Goal: Task Accomplishment & Management: Use online tool/utility

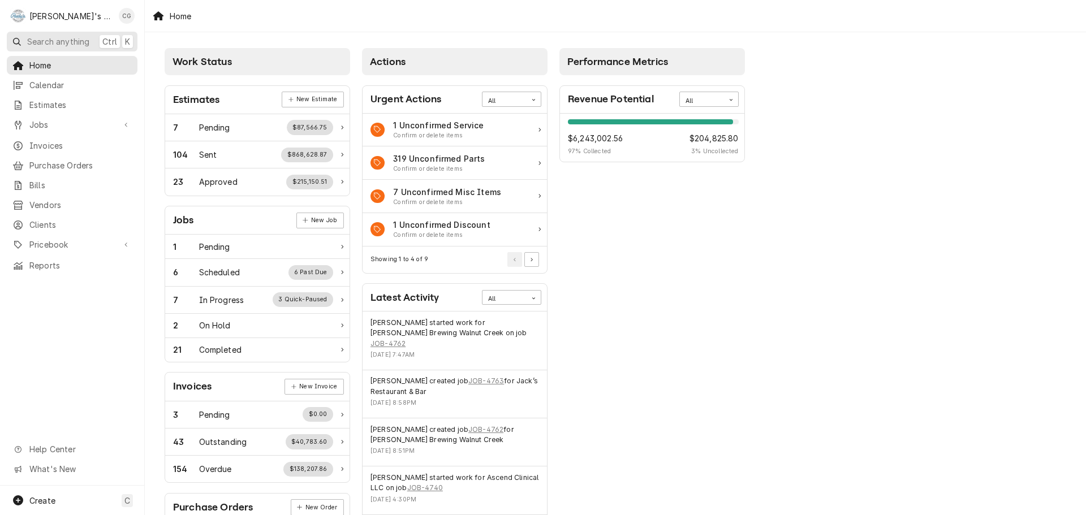
click at [87, 43] on span "Search anything" at bounding box center [58, 42] width 62 height 12
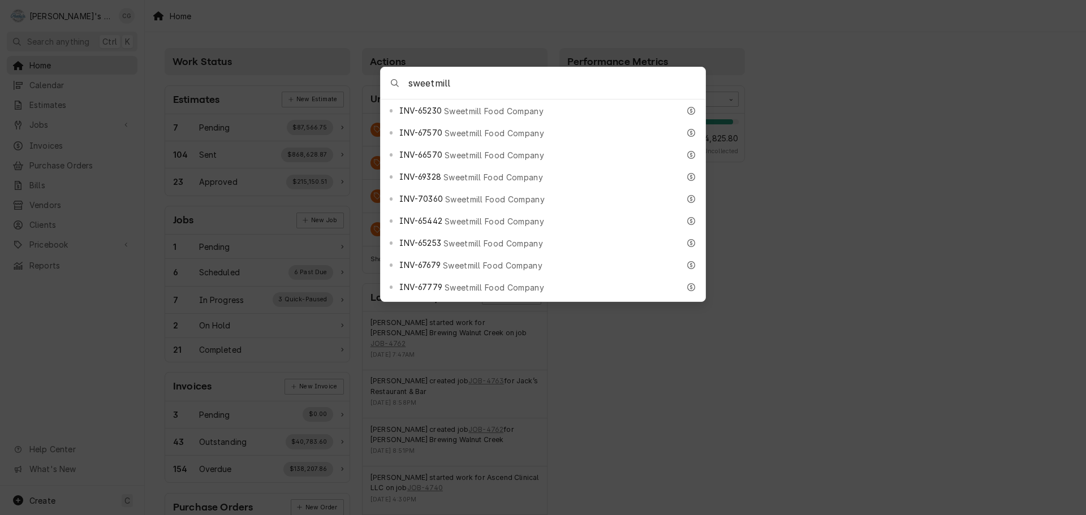
scroll to position [453, 0]
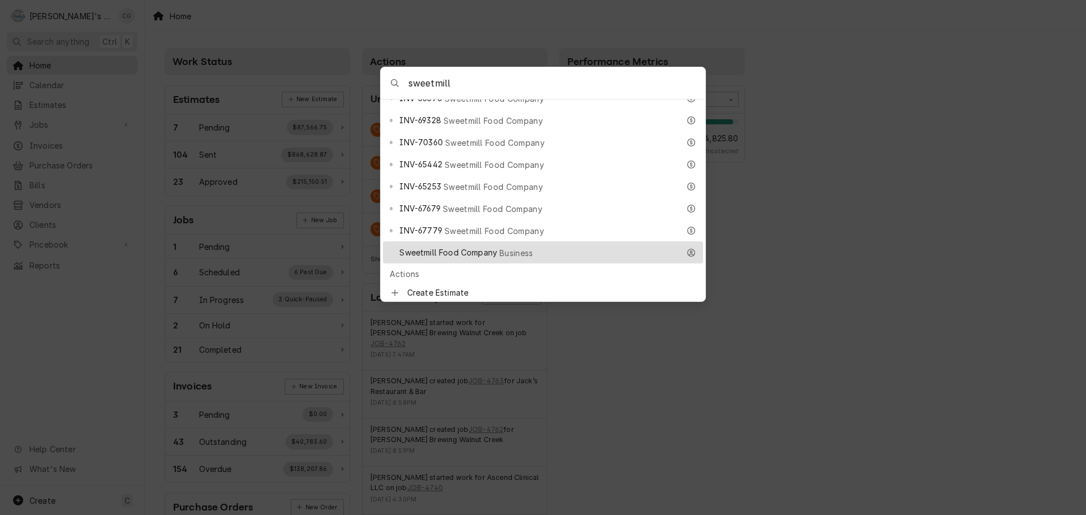
type input "sweetmill"
click at [522, 247] on span "Business" at bounding box center [517, 253] width 34 height 12
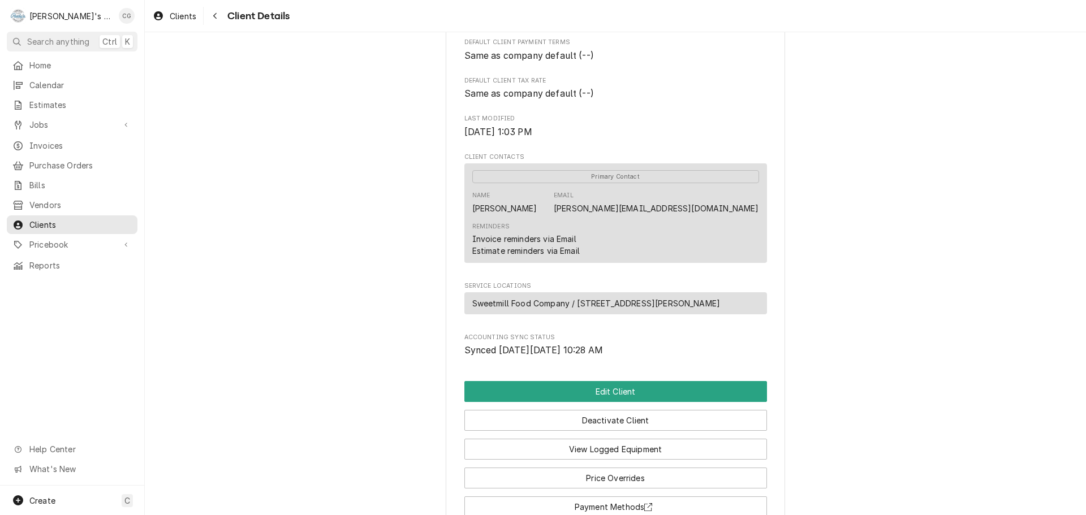
scroll to position [328, 0]
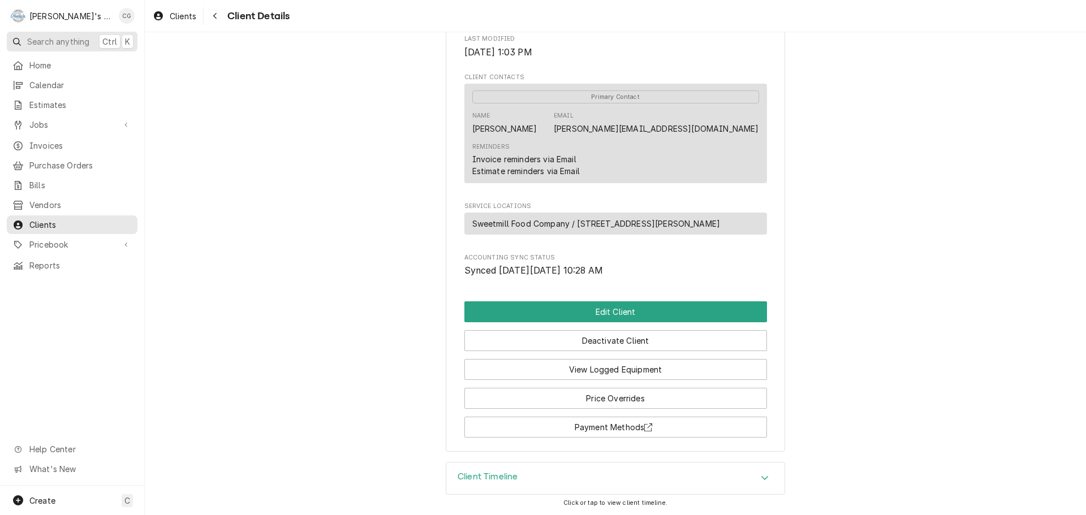
click at [73, 42] on span "Search anything" at bounding box center [58, 42] width 62 height 12
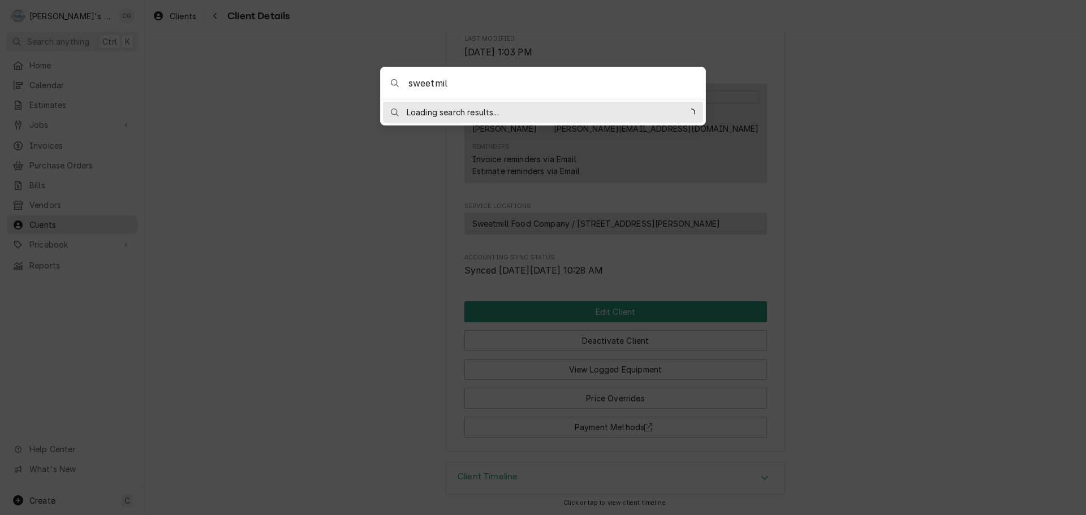
type input "sweetmill"
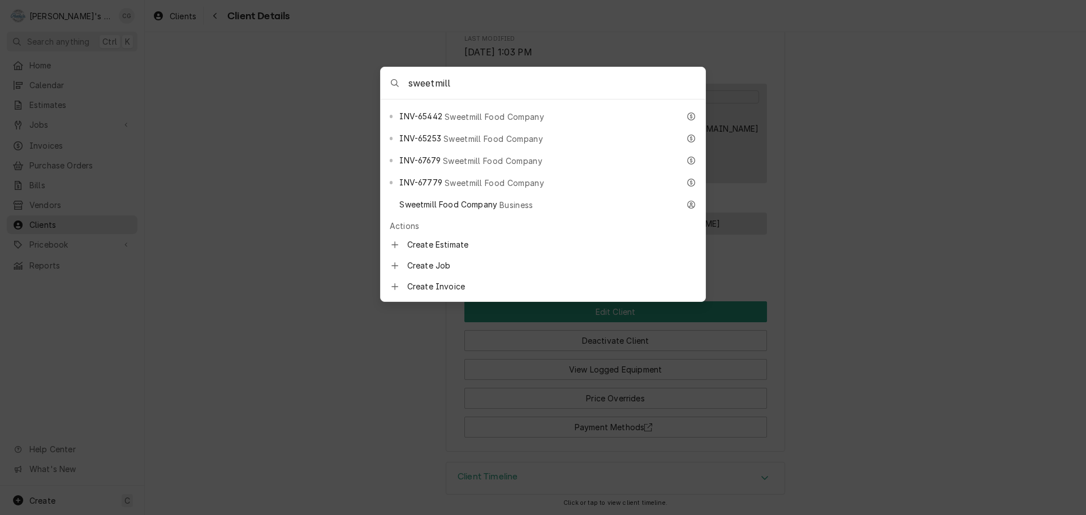
scroll to position [509, 0]
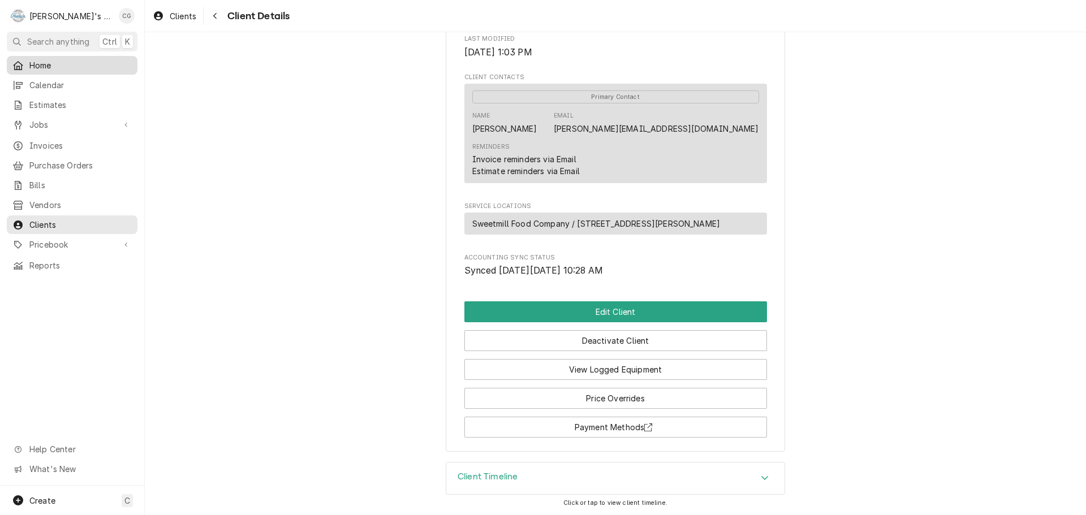
click at [48, 64] on body "R Rudy's Commercial Refrigeration CG Search anything Ctrl K Home Calendar Estim…" at bounding box center [543, 257] width 1086 height 515
click at [48, 64] on span "Home" at bounding box center [80, 65] width 102 height 12
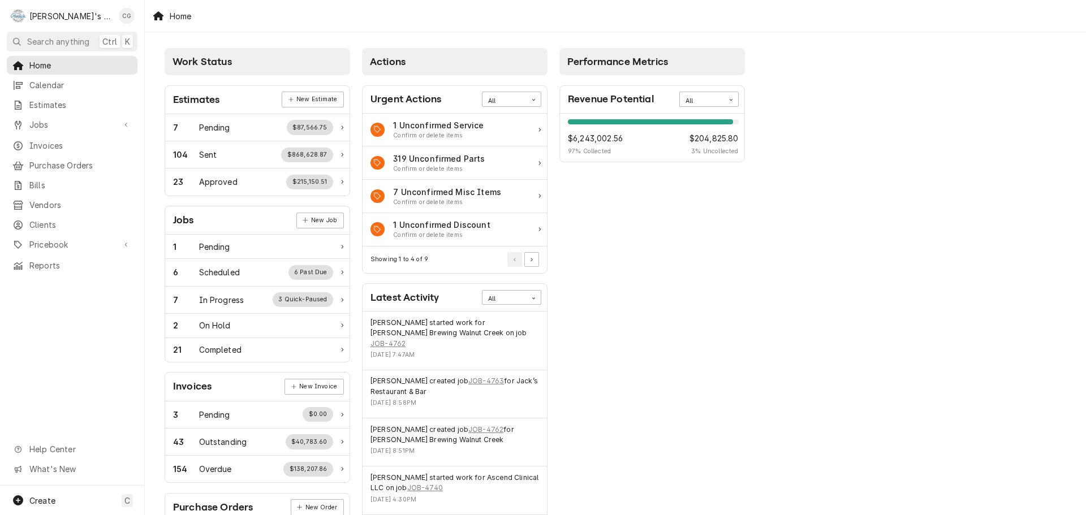
click at [622, 353] on div "Performance Metrics Revenue Potential All 97% $6,243,002.56 97 % Collected $204…" at bounding box center [652, 409] width 197 height 734
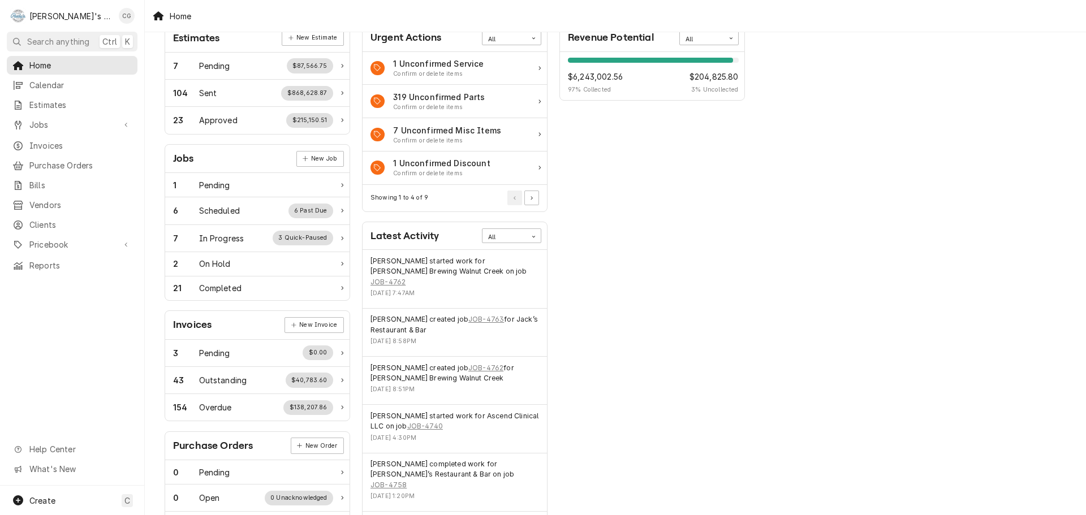
scroll to position [170, 0]
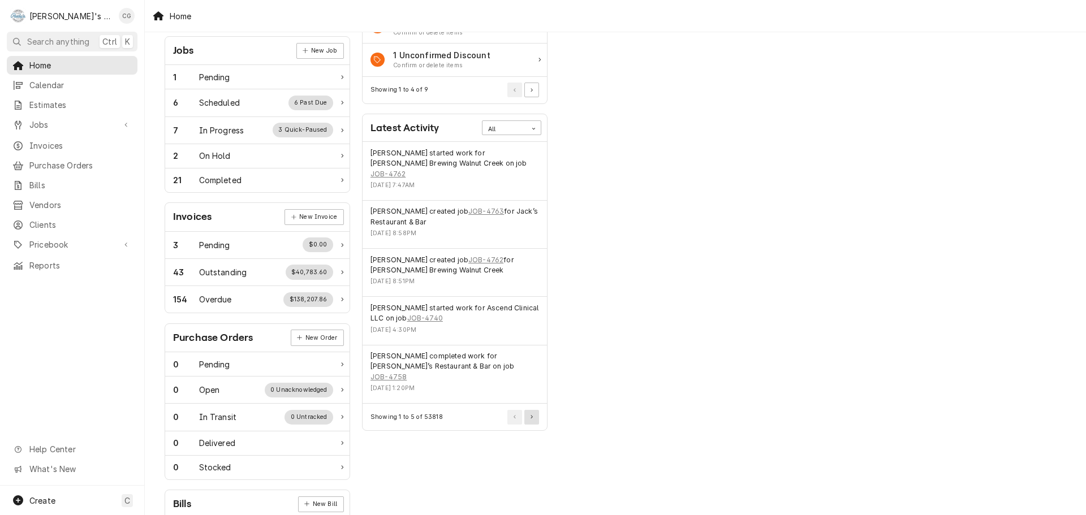
click at [531, 415] on icon "Pagination Controls" at bounding box center [532, 417] width 2 height 4
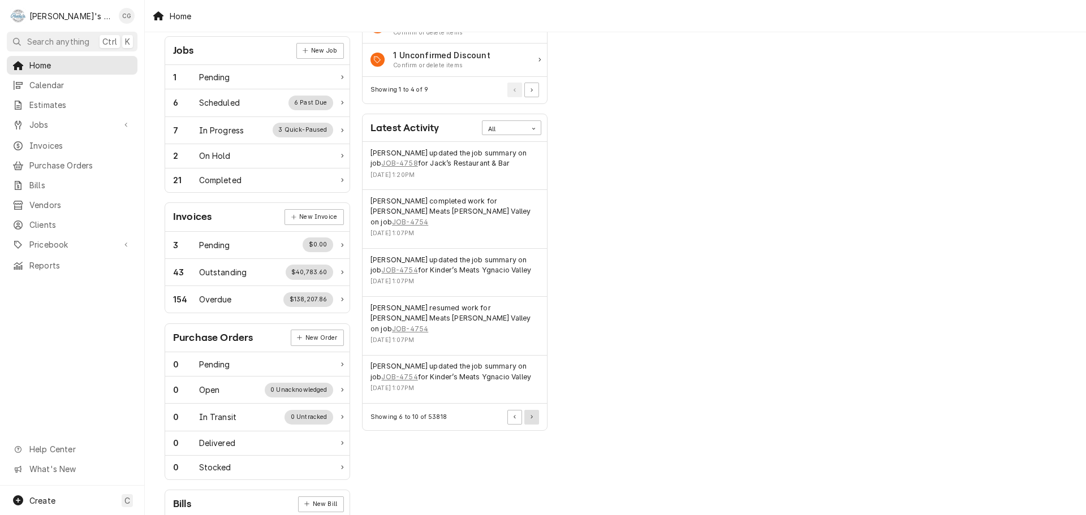
click at [532, 415] on icon "Pagination Controls" at bounding box center [532, 416] width 2 height 3
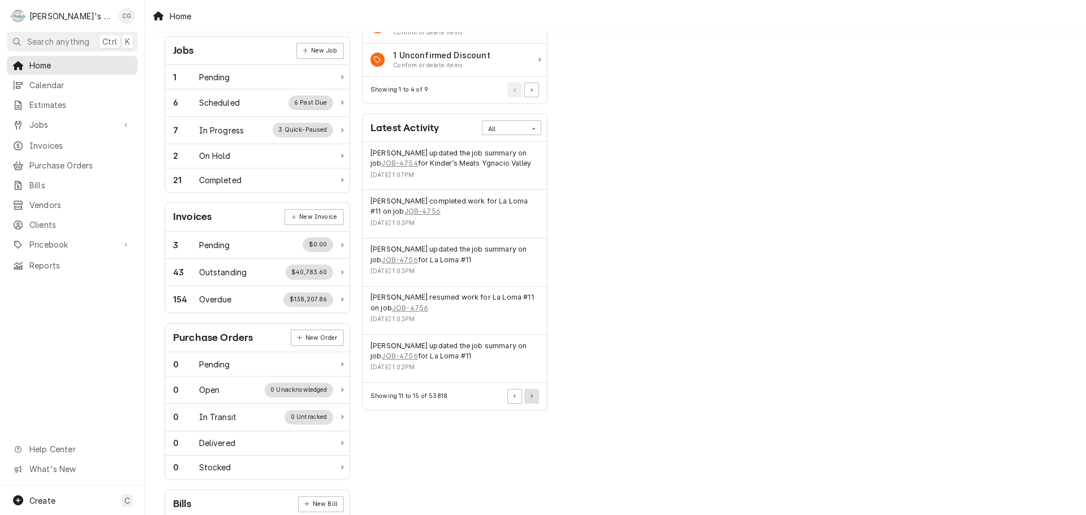
click at [536, 396] on button "Pagination Controls" at bounding box center [531, 396] width 15 height 15
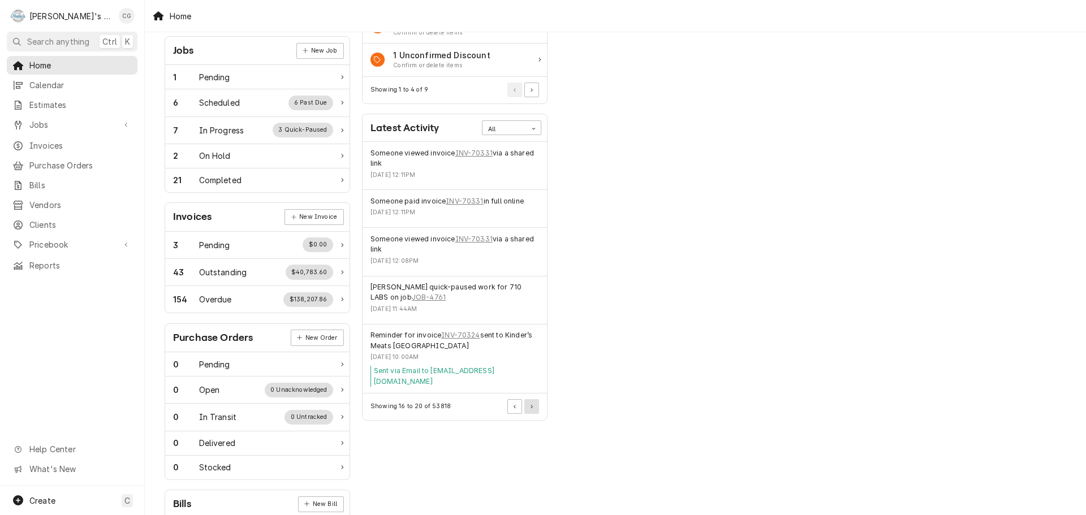
click at [534, 399] on button "Pagination Controls" at bounding box center [531, 406] width 15 height 15
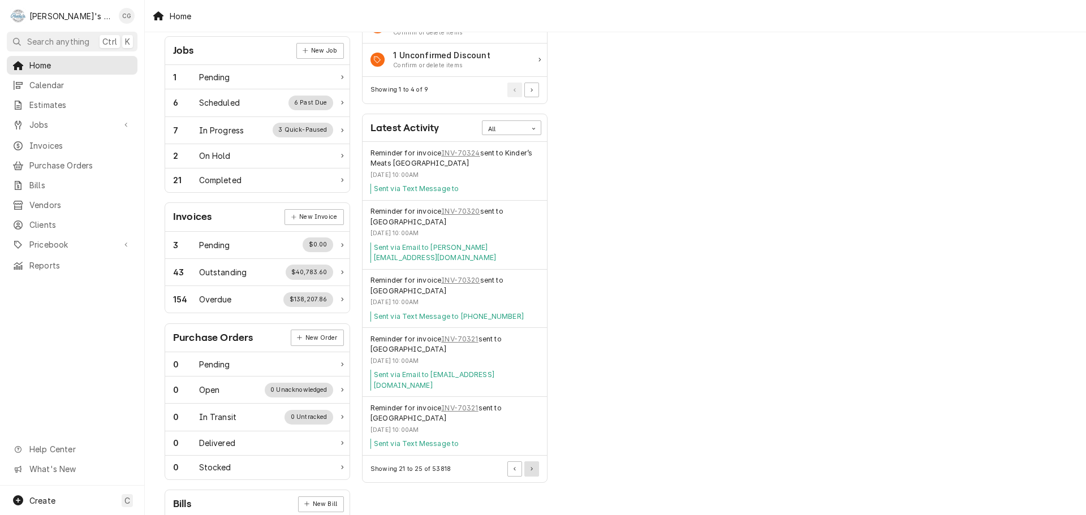
click at [532, 462] on button "Pagination Controls" at bounding box center [531, 469] width 15 height 15
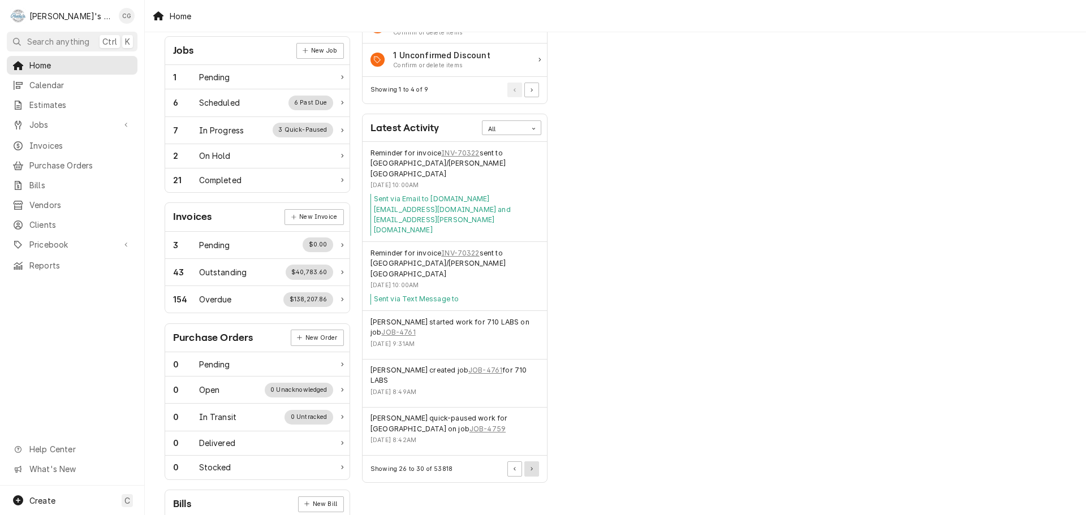
click at [532, 462] on button "Pagination Controls" at bounding box center [531, 469] width 15 height 15
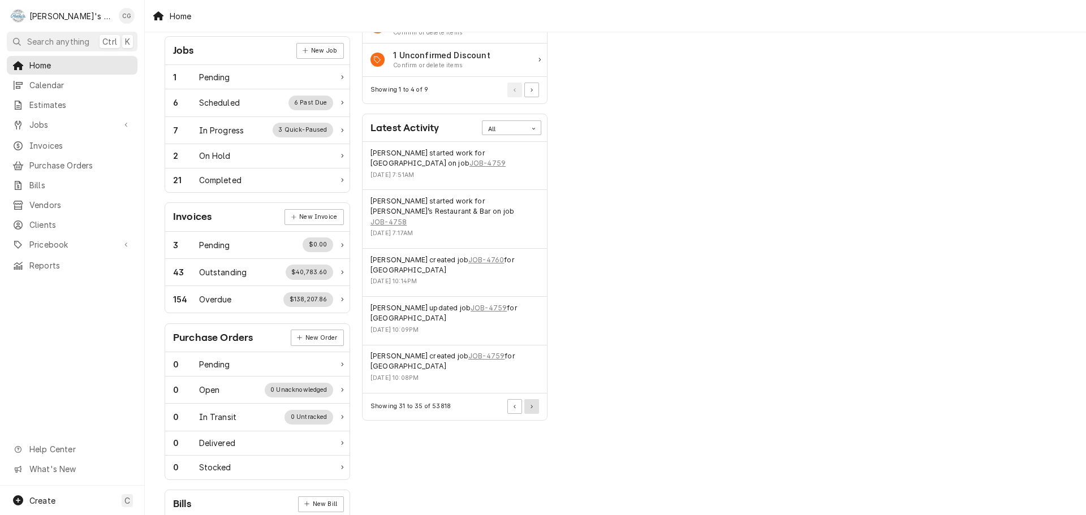
click at [532, 405] on icon "Pagination Controls" at bounding box center [532, 406] width 2 height 3
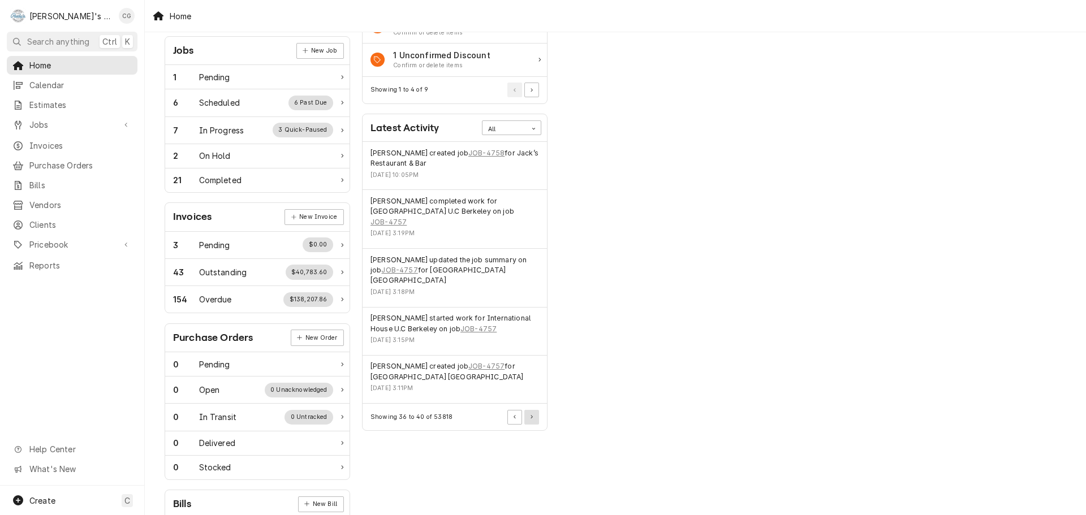
click at [532, 415] on icon "Pagination Controls" at bounding box center [532, 416] width 2 height 3
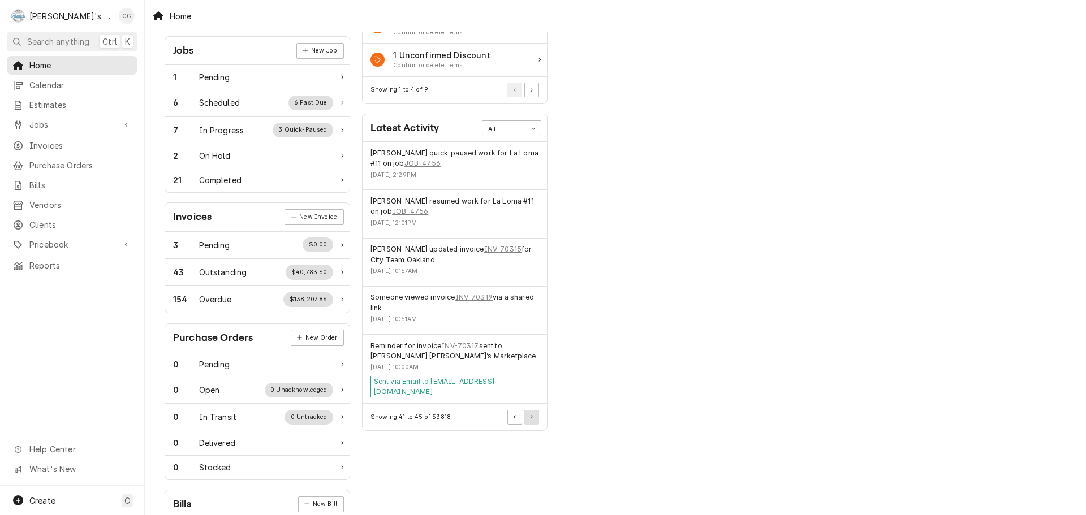
click at [530, 410] on button "Pagination Controls" at bounding box center [531, 417] width 15 height 15
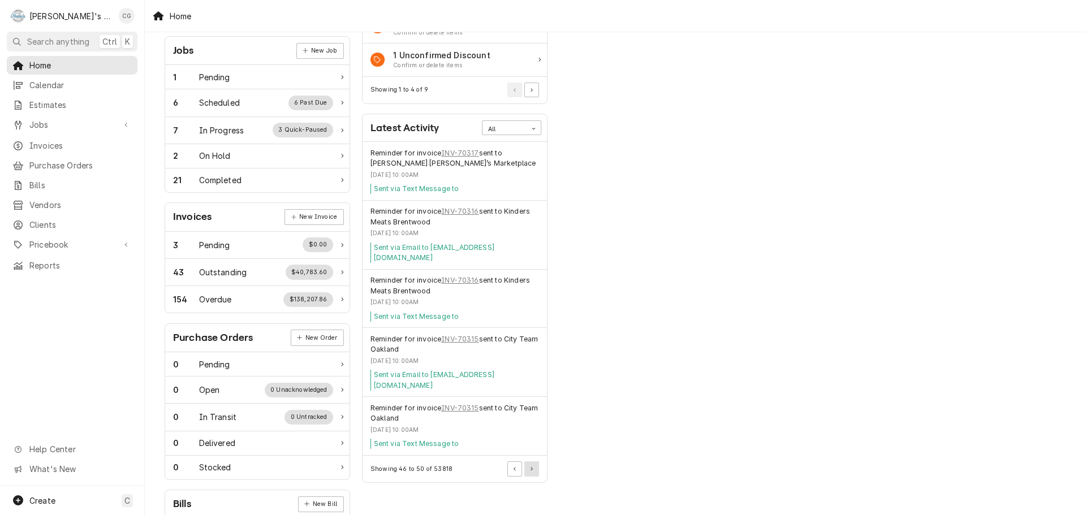
click at [532, 462] on button "Pagination Controls" at bounding box center [531, 469] width 15 height 15
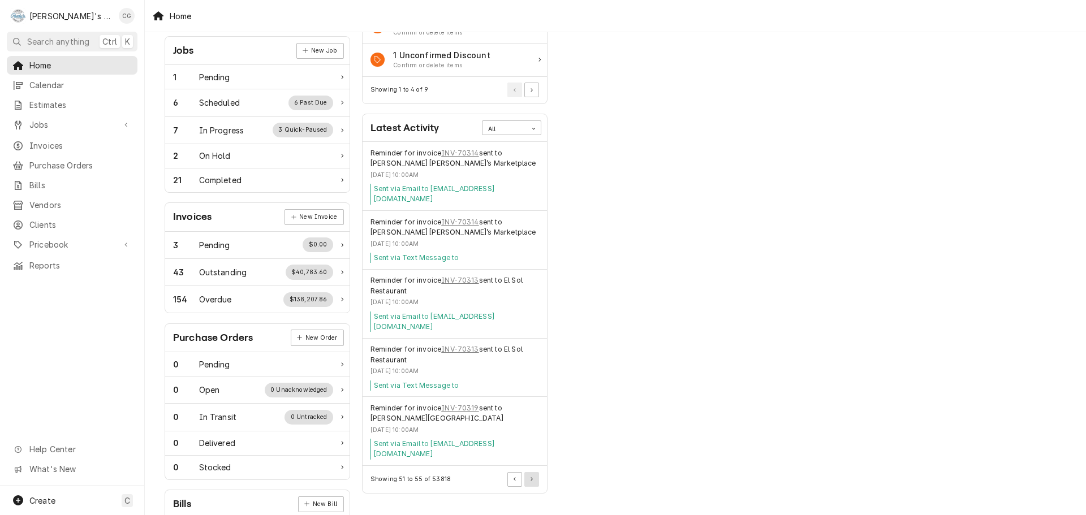
click at [531, 478] on icon "Pagination Controls" at bounding box center [532, 480] width 2 height 4
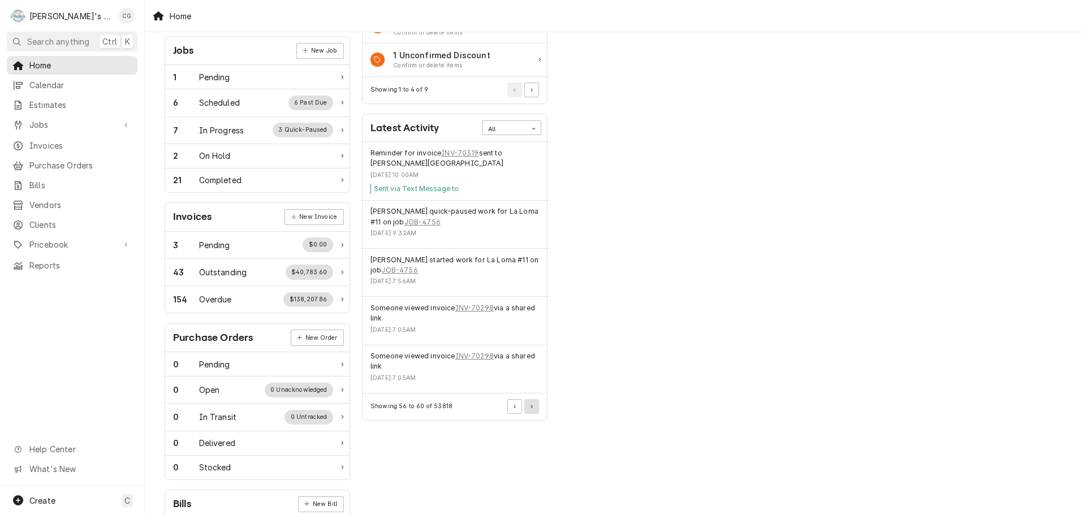
click at [536, 408] on button "Pagination Controls" at bounding box center [531, 406] width 15 height 15
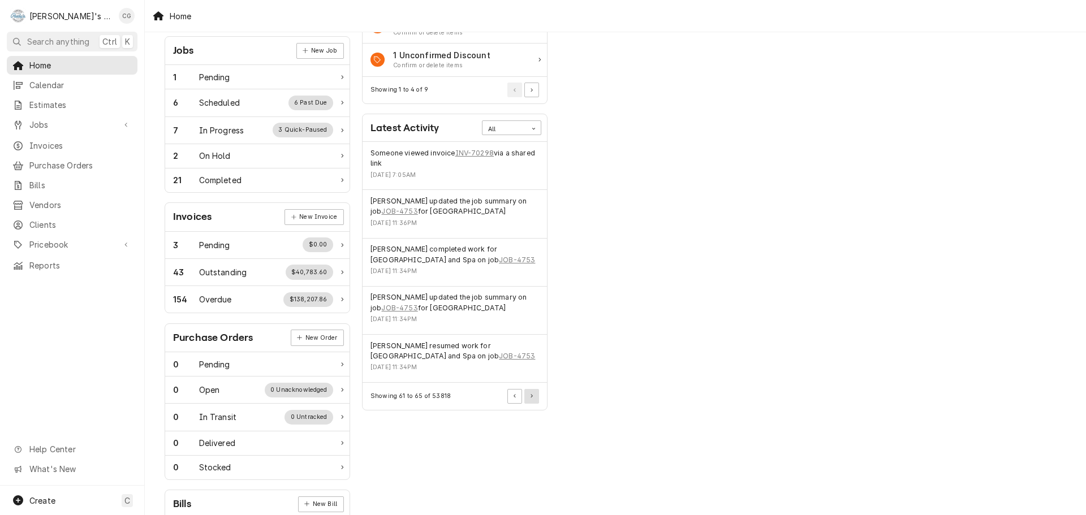
click at [534, 400] on button "Pagination Controls" at bounding box center [531, 396] width 15 height 15
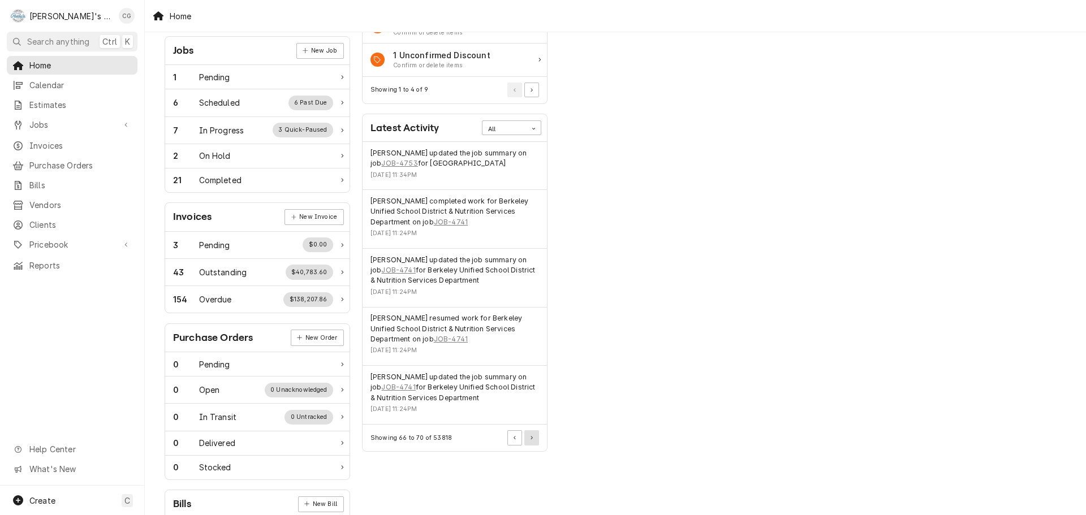
click at [531, 438] on icon "Pagination Controls" at bounding box center [532, 438] width 2 height 4
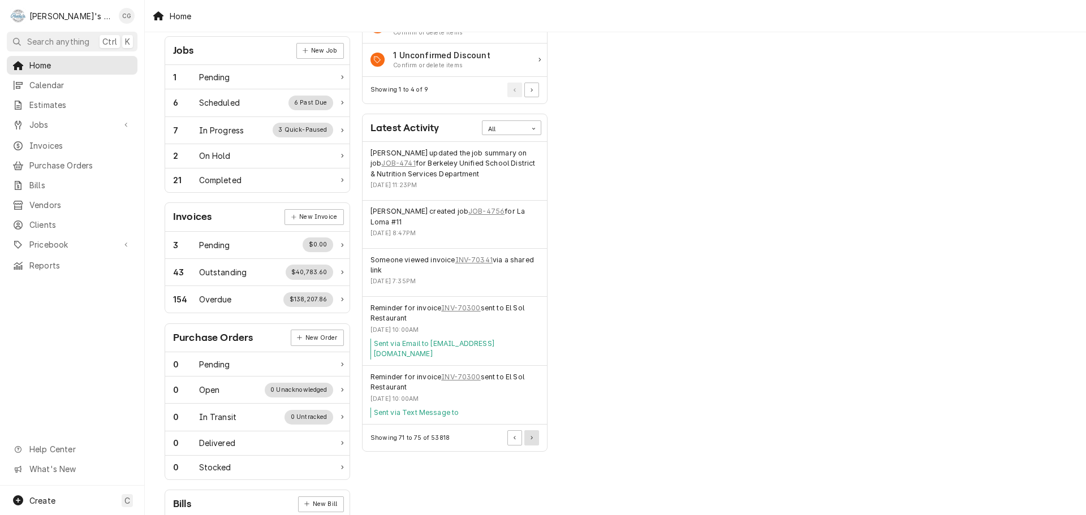
click at [531, 437] on div "Showing 71 to 75 of 53818" at bounding box center [455, 438] width 184 height 27
click at [531, 436] on icon "Pagination Controls" at bounding box center [532, 438] width 2 height 4
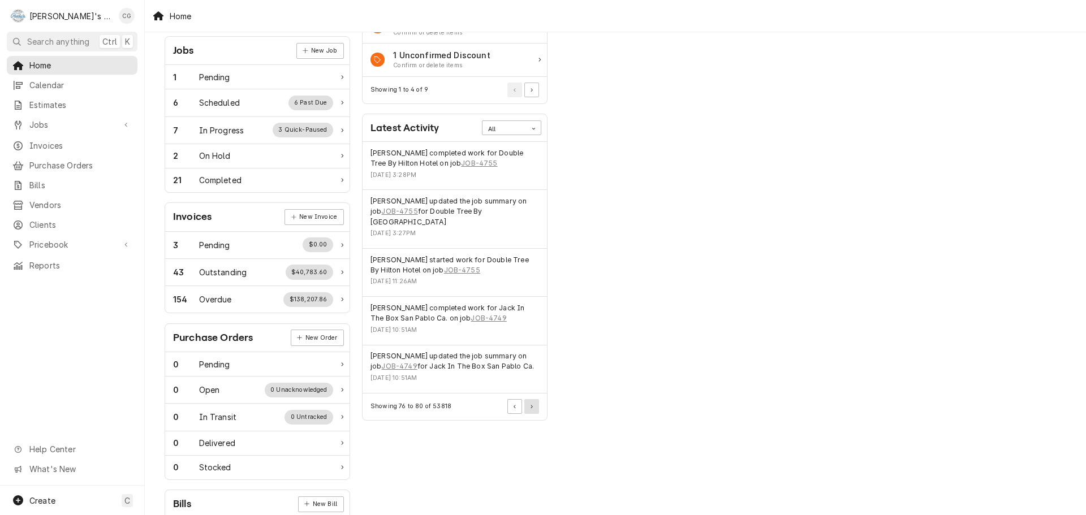
click at [533, 399] on button "Pagination Controls" at bounding box center [531, 406] width 15 height 15
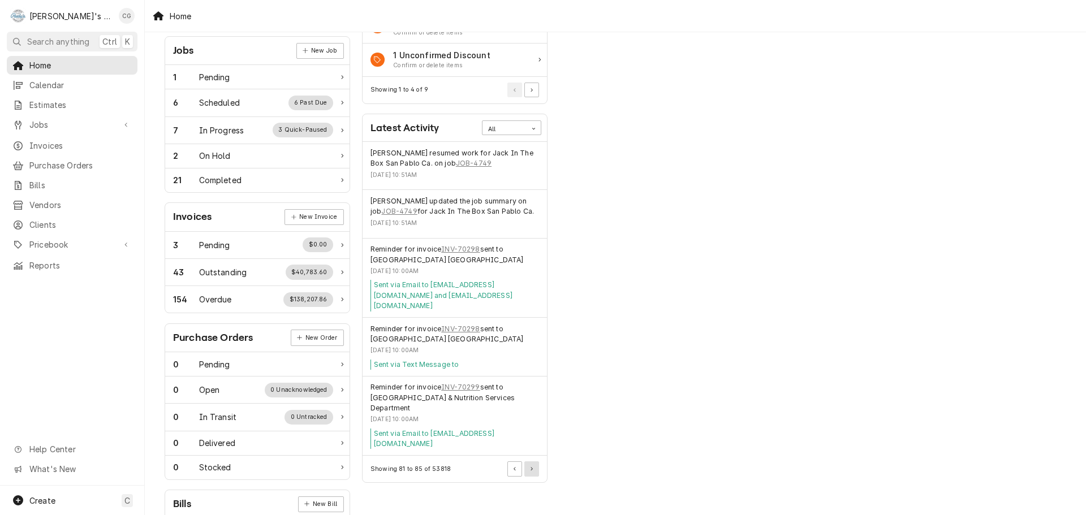
click at [533, 467] on icon "Pagination Controls" at bounding box center [532, 469] width 2 height 4
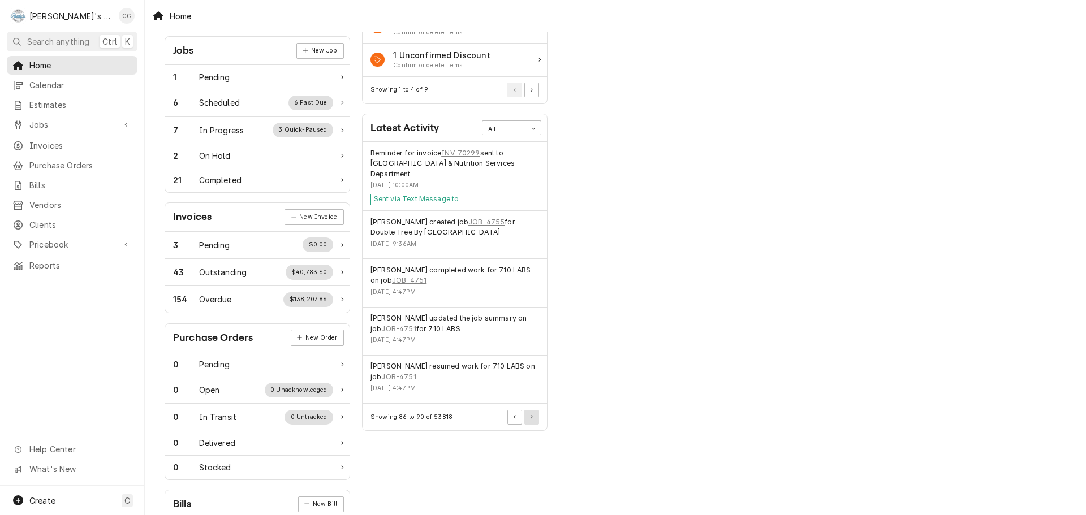
click at [532, 416] on icon "Pagination Controls" at bounding box center [532, 416] width 2 height 3
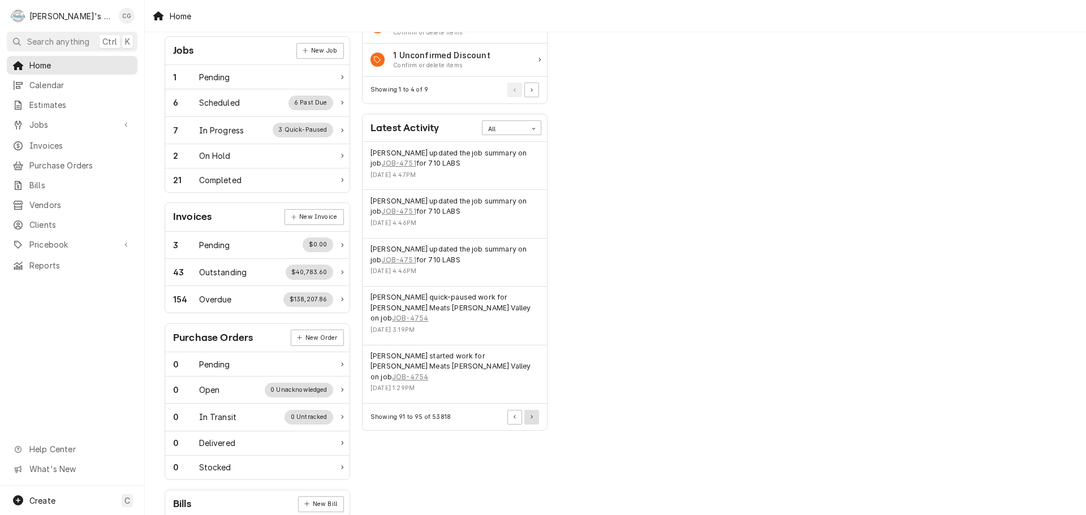
click at [530, 410] on button "Pagination Controls" at bounding box center [531, 417] width 15 height 15
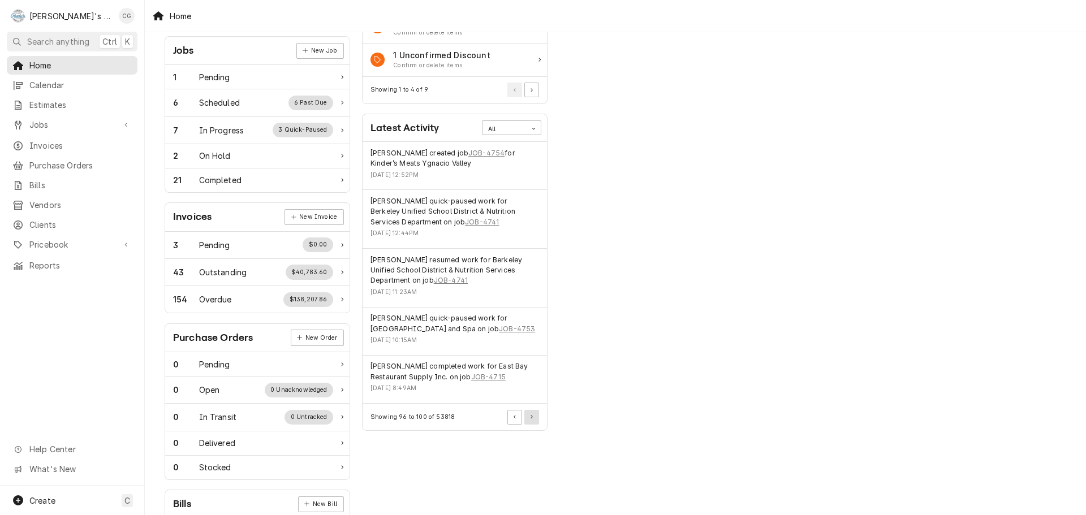
click at [530, 418] on button "Pagination Controls" at bounding box center [531, 417] width 15 height 15
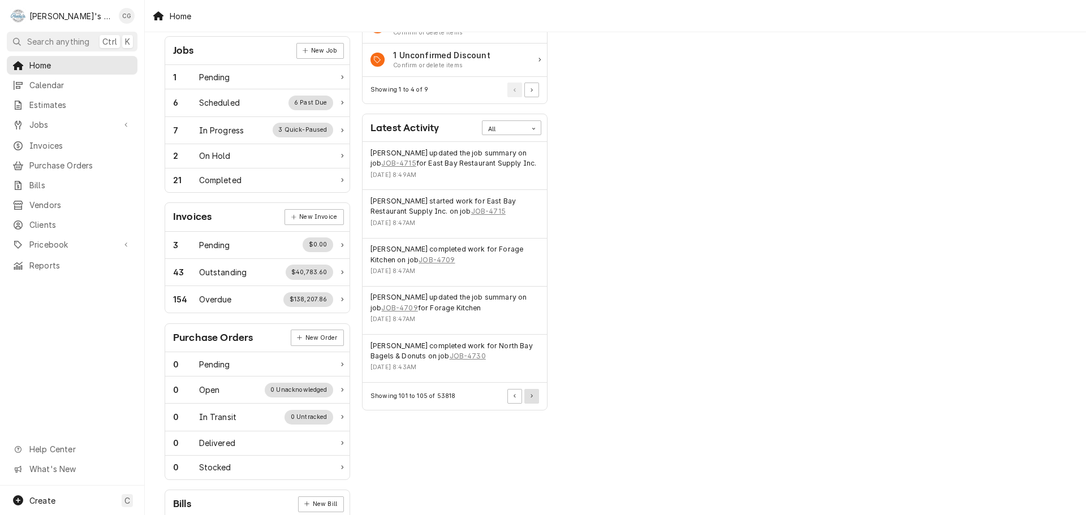
click at [533, 398] on icon "Pagination Controls" at bounding box center [532, 396] width 2 height 4
click at [533, 397] on icon "Pagination Controls" at bounding box center [532, 396] width 2 height 4
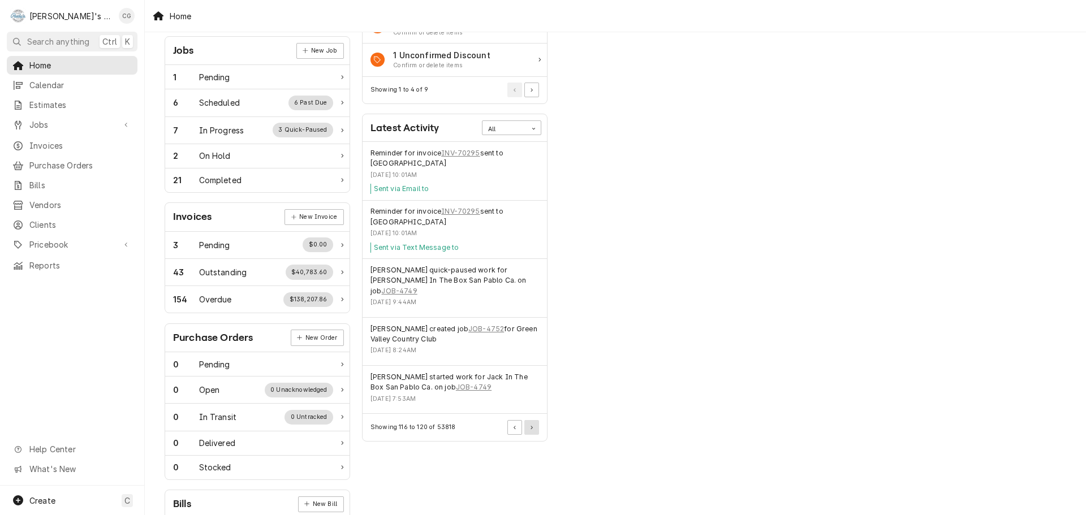
click at [533, 426] on icon "Pagination Controls" at bounding box center [532, 428] width 2 height 4
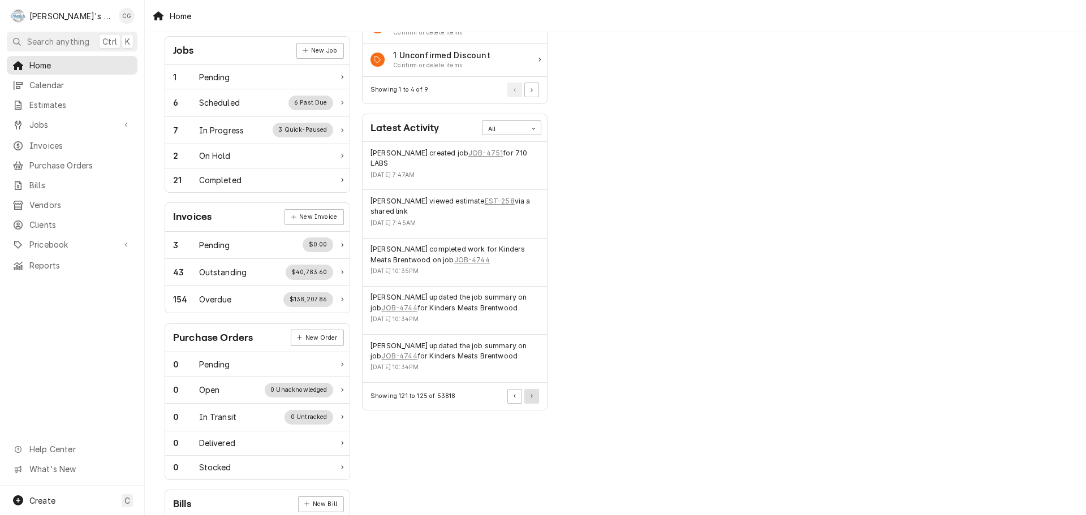
click at [531, 401] on button "Pagination Controls" at bounding box center [531, 396] width 15 height 15
click at [532, 398] on icon "Pagination Controls" at bounding box center [532, 396] width 2 height 4
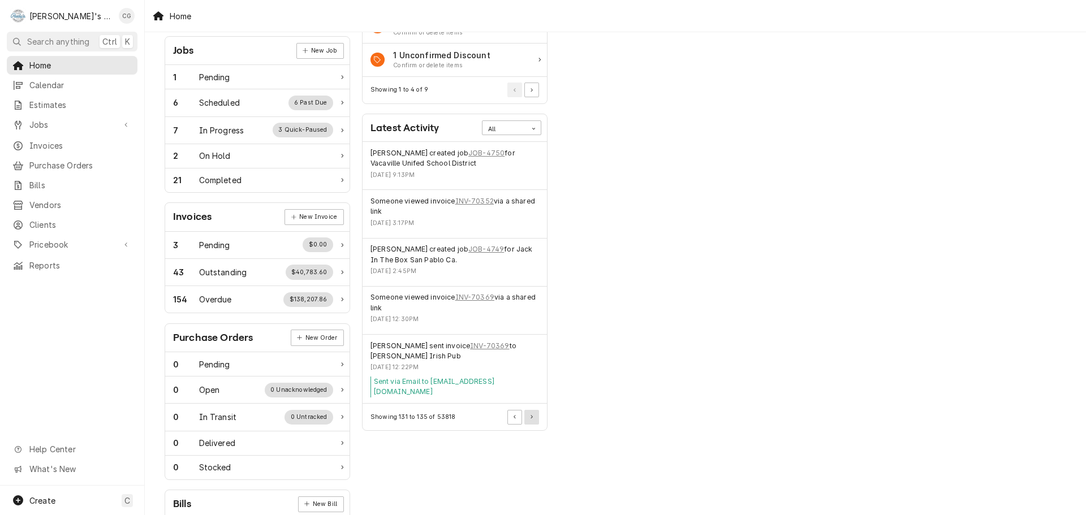
click at [531, 415] on icon "Pagination Controls" at bounding box center [532, 417] width 2 height 4
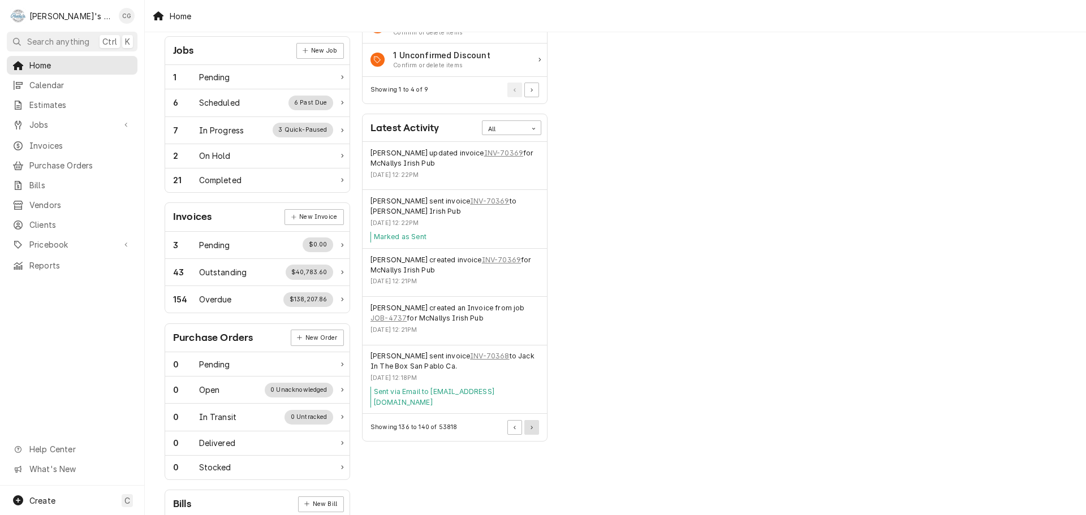
click at [531, 426] on icon "Pagination Controls" at bounding box center [532, 428] width 2 height 4
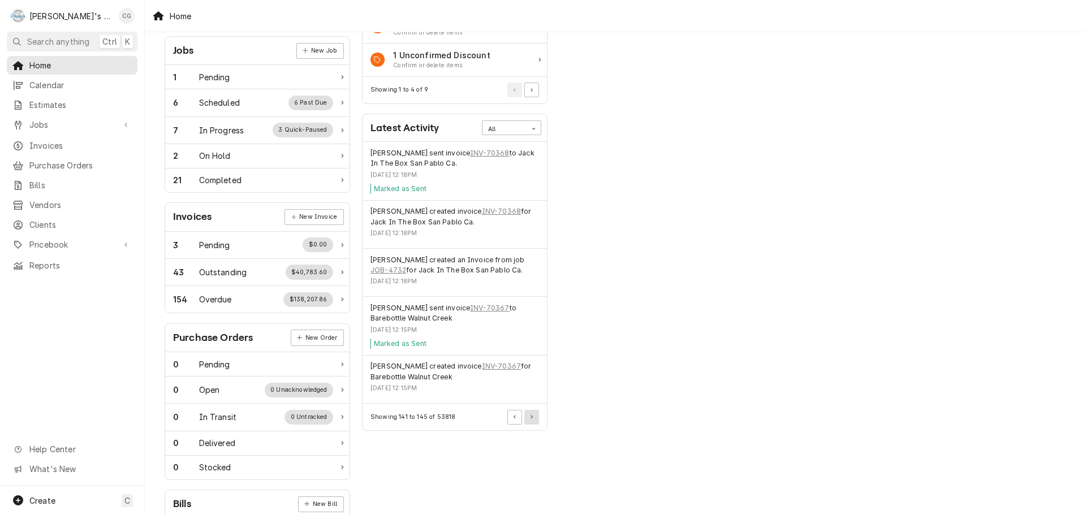
click at [531, 418] on icon "Pagination Controls" at bounding box center [532, 417] width 2 height 4
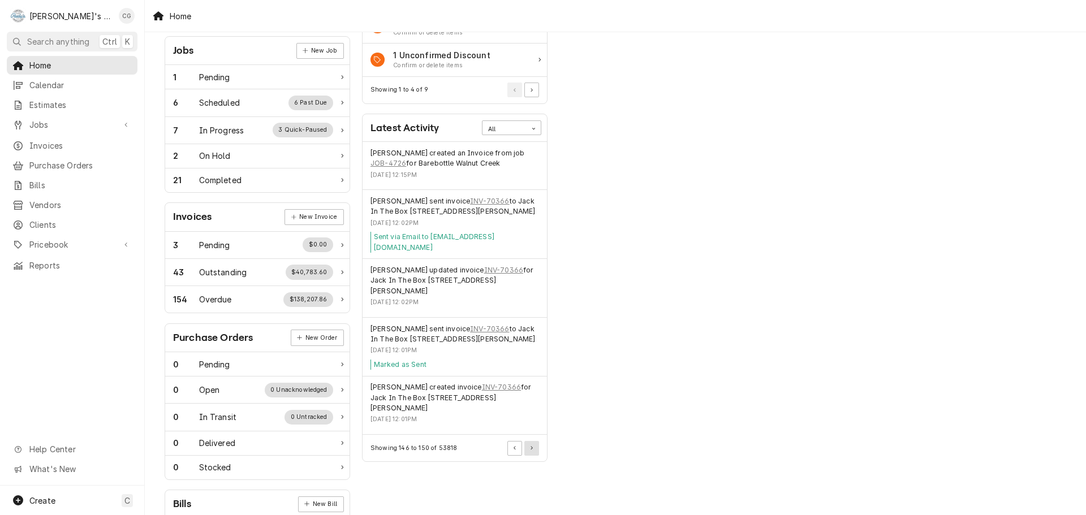
click at [531, 446] on icon "Pagination Controls" at bounding box center [532, 448] width 2 height 4
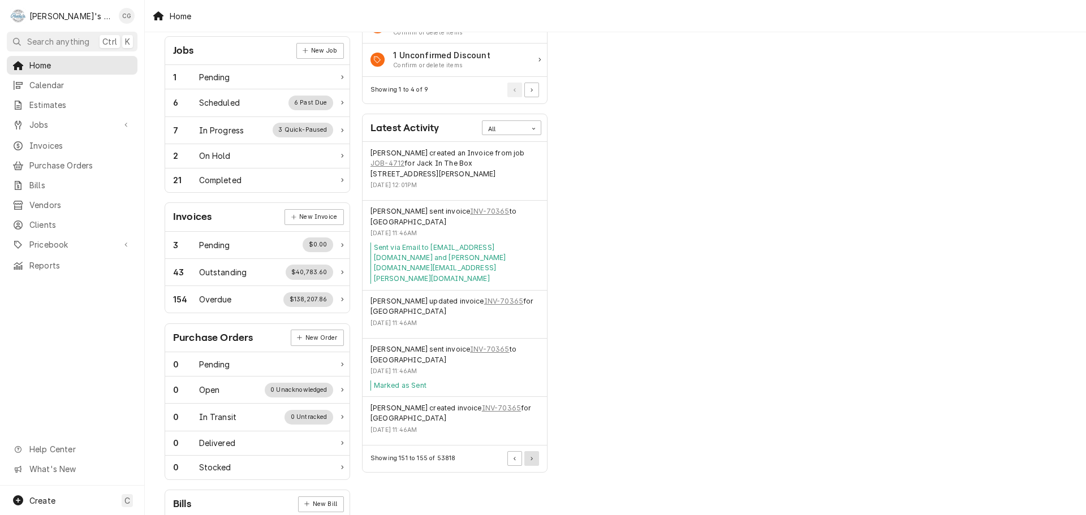
click at [530, 451] on button "Pagination Controls" at bounding box center [531, 458] width 15 height 15
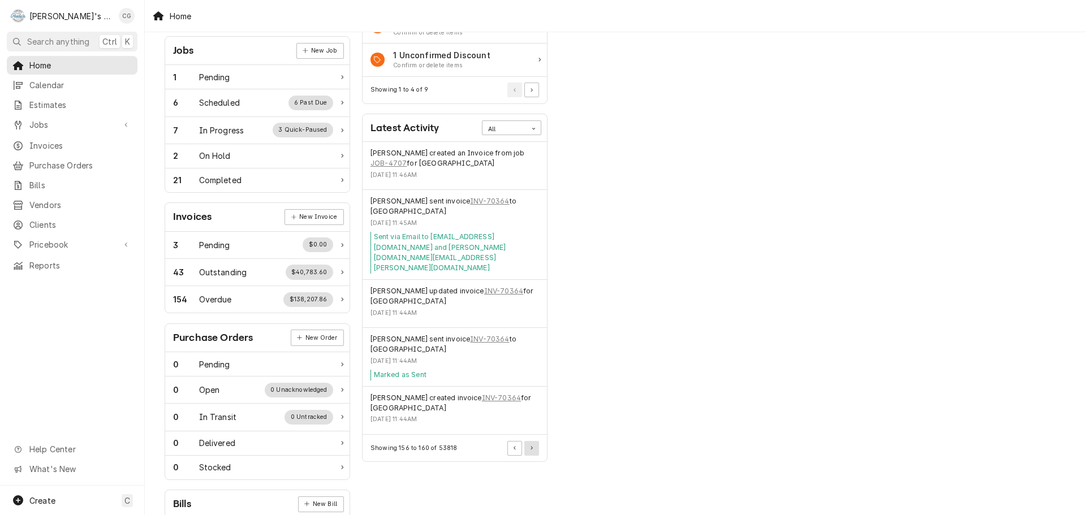
click at [535, 441] on button "Pagination Controls" at bounding box center [531, 448] width 15 height 15
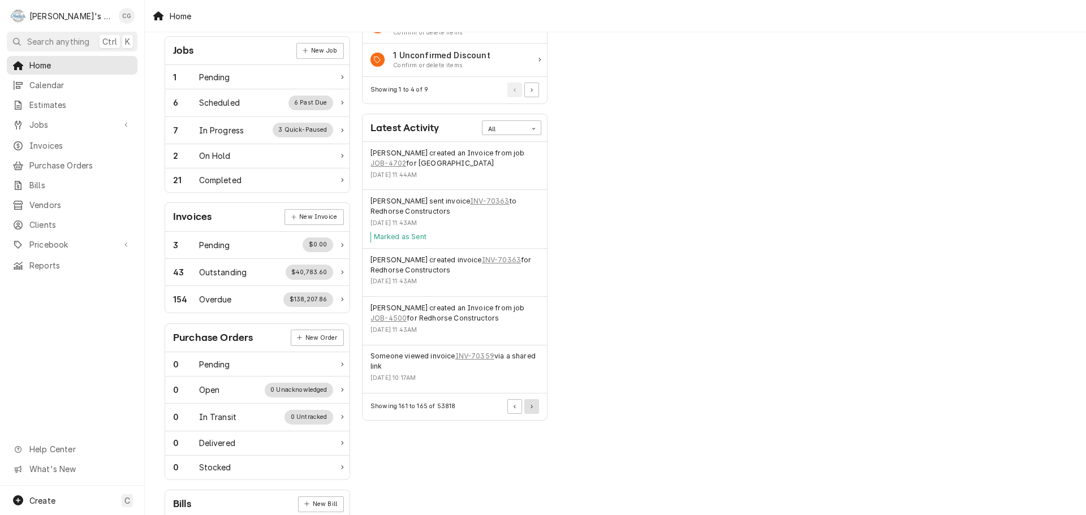
click at [531, 408] on icon "Pagination Controls" at bounding box center [532, 407] width 2 height 4
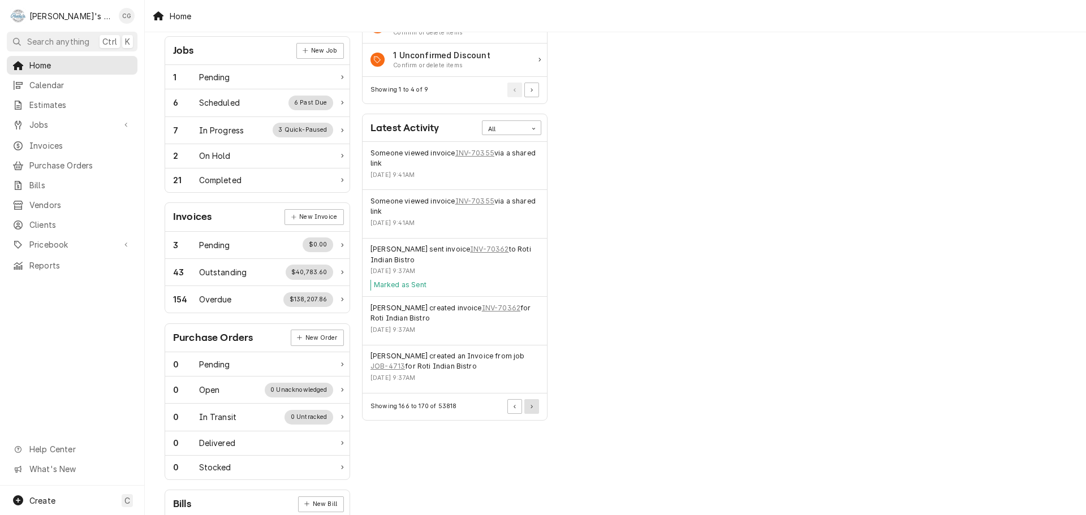
click at [531, 408] on icon "Pagination Controls" at bounding box center [532, 407] width 2 height 4
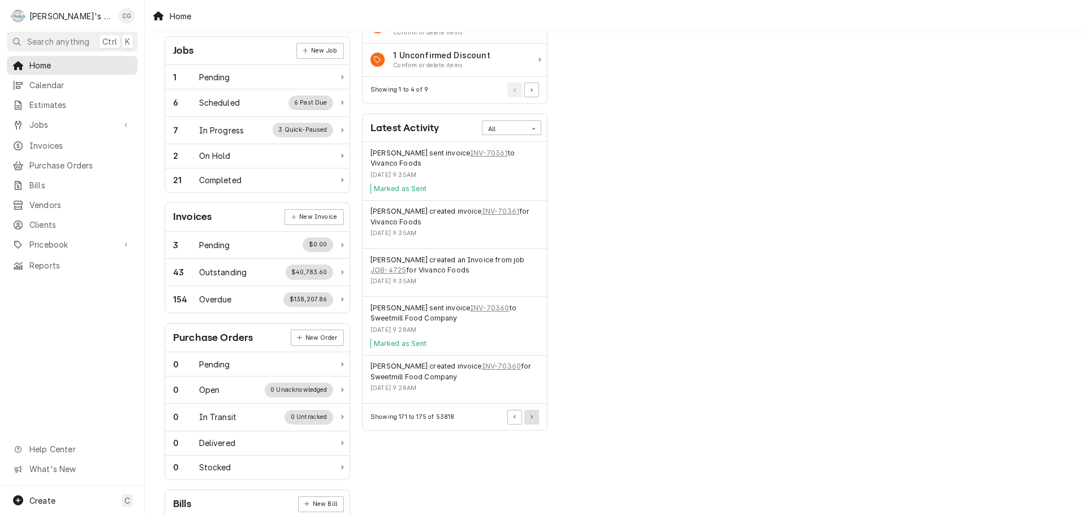
click at [532, 415] on icon "Pagination Controls" at bounding box center [532, 417] width 2 height 4
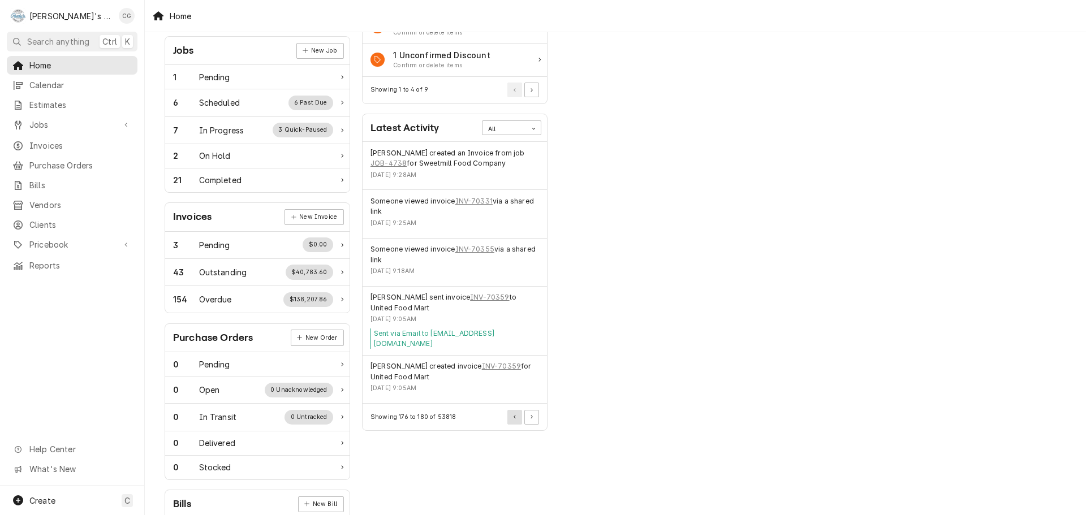
click at [511, 410] on button "Pagination Controls" at bounding box center [514, 417] width 15 height 15
